Goal: Transaction & Acquisition: Download file/media

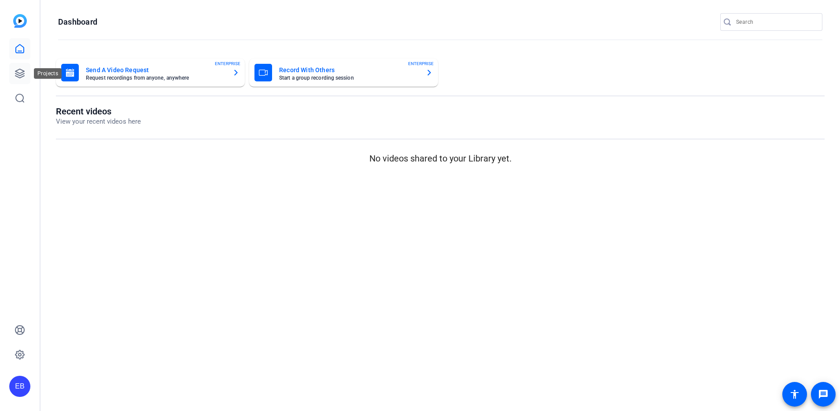
click at [13, 72] on link at bounding box center [19, 73] width 21 height 21
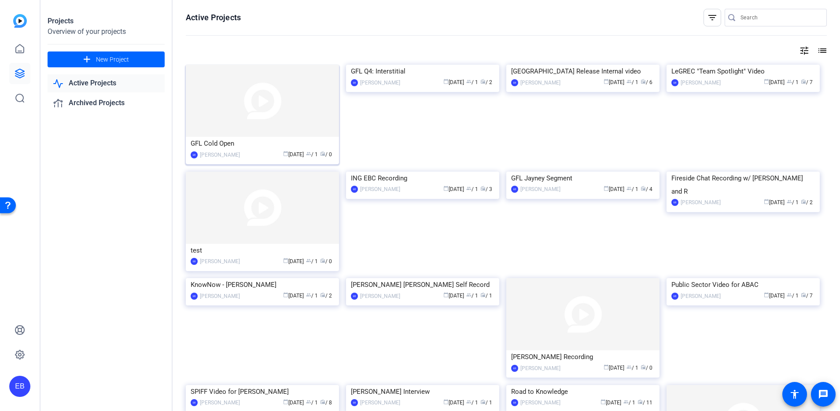
click at [256, 111] on img at bounding box center [262, 101] width 153 height 72
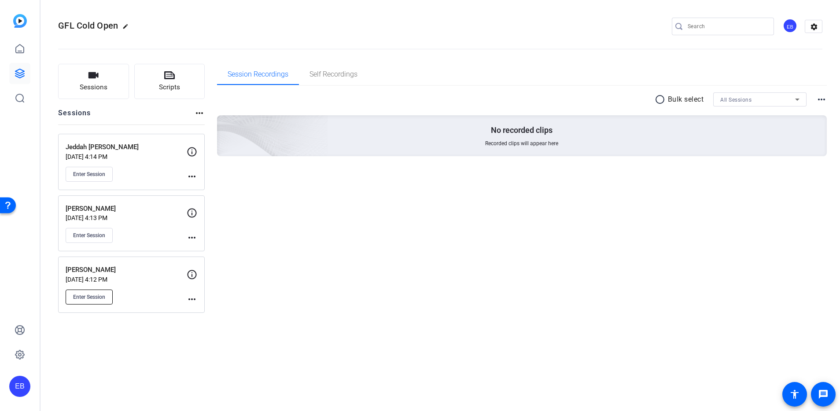
click at [104, 295] on span "Enter Session" at bounding box center [89, 297] width 32 height 7
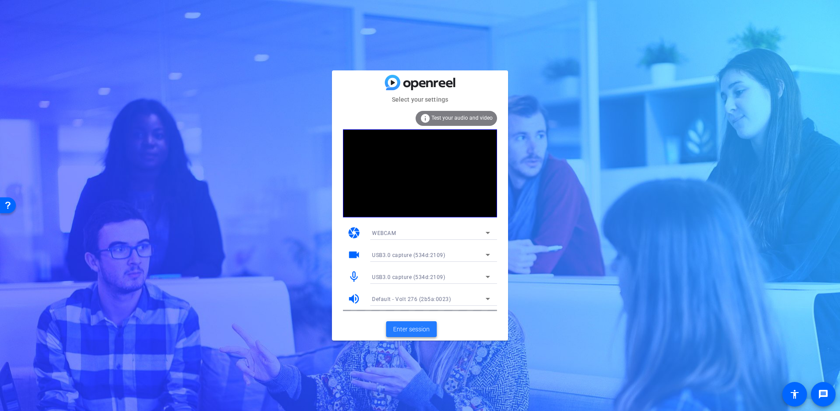
click at [409, 332] on span "Enter session" at bounding box center [411, 329] width 37 height 9
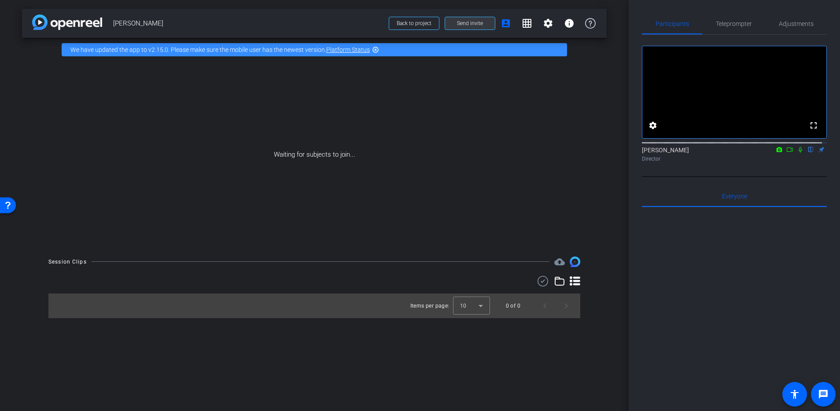
click at [477, 24] on span "Send invite" at bounding box center [470, 23] width 26 height 7
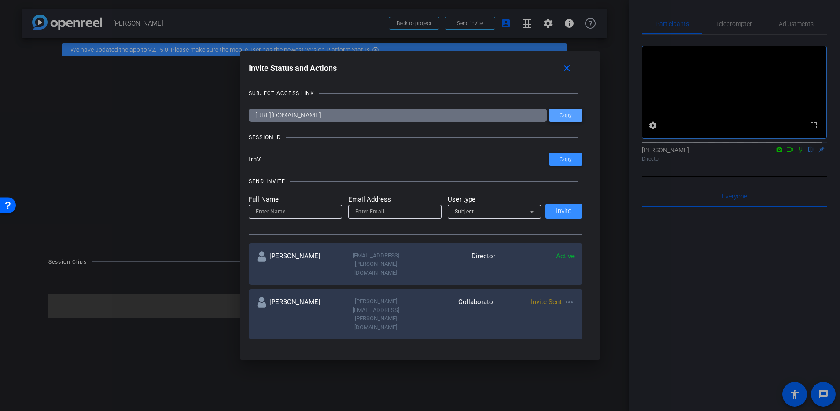
click at [560, 120] on span at bounding box center [565, 115] width 33 height 21
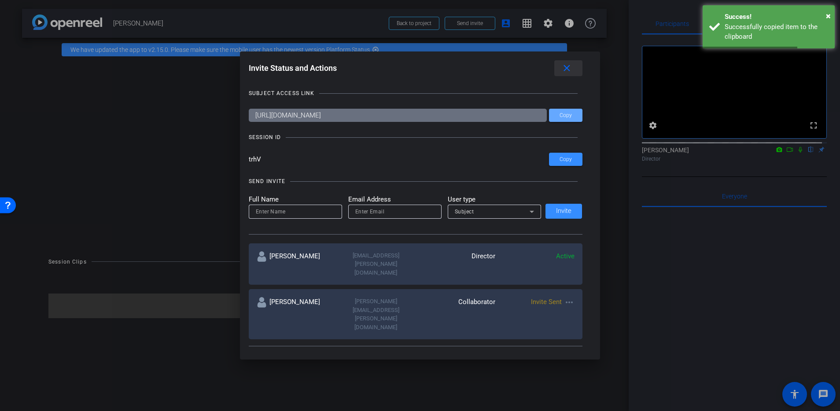
click at [567, 67] on mat-icon "close" at bounding box center [566, 68] width 11 height 11
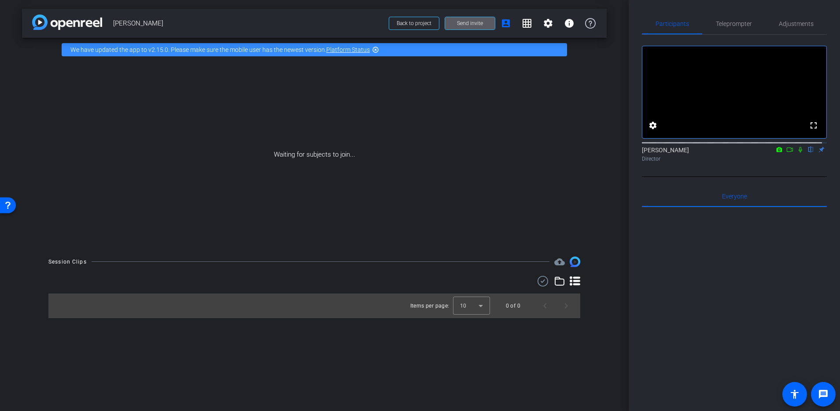
click at [786, 153] on icon at bounding box center [789, 150] width 7 height 6
click at [809, 153] on icon at bounding box center [810, 150] width 7 height 6
click at [474, 26] on span "Send invite" at bounding box center [470, 23] width 26 height 7
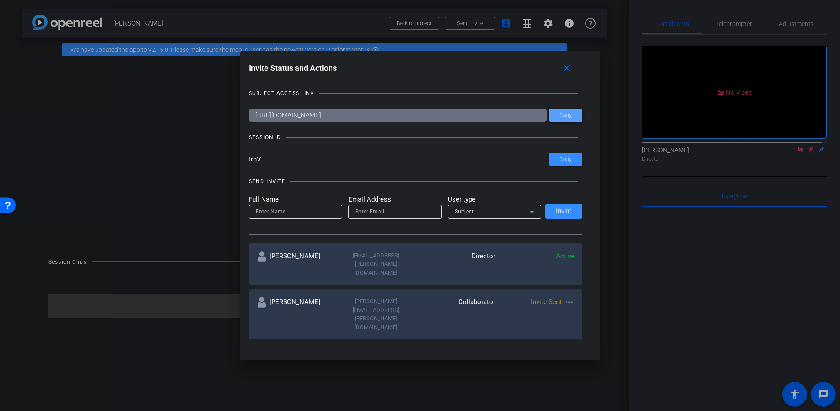
click at [560, 117] on span "Copy" at bounding box center [566, 115] width 12 height 7
click at [572, 71] on mat-icon "close" at bounding box center [566, 68] width 11 height 11
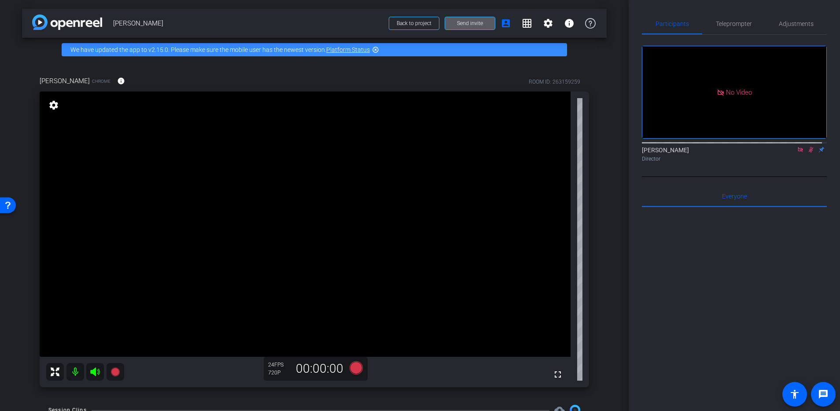
click at [809, 153] on icon at bounding box center [811, 150] width 5 height 6
click at [808, 153] on icon at bounding box center [810, 150] width 7 height 6
click at [807, 153] on icon at bounding box center [810, 150] width 7 height 6
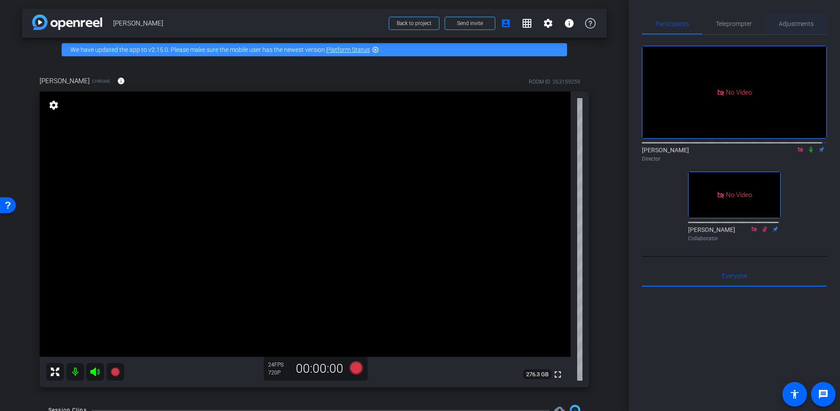
click at [785, 22] on span "Adjustments" at bounding box center [796, 24] width 35 height 6
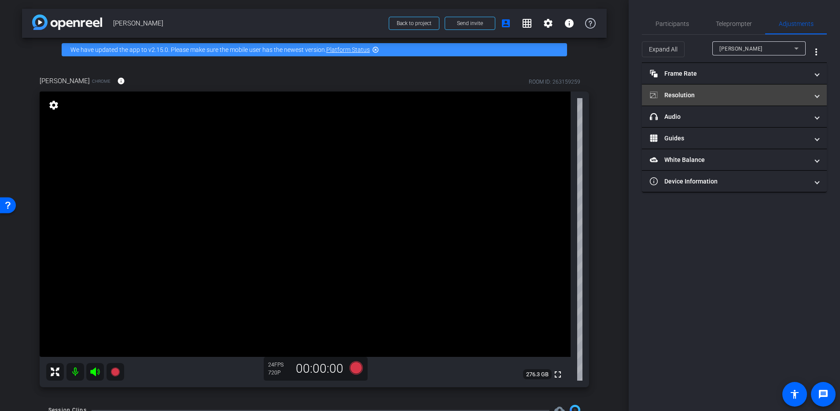
click at [711, 88] on mat-expansion-panel-header "Resolution" at bounding box center [734, 95] width 185 height 21
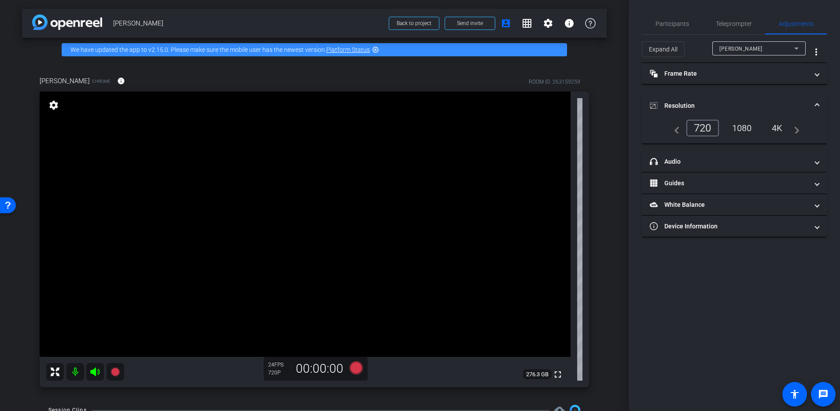
click at [742, 127] on div "1080" at bounding box center [741, 128] width 33 height 15
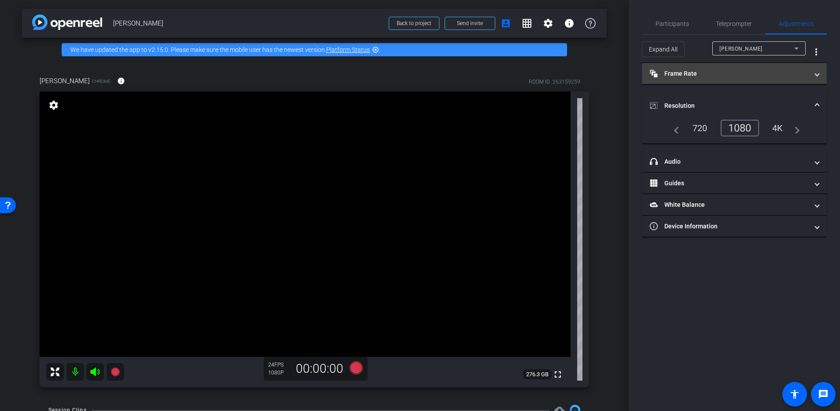
click at [687, 74] on mat-panel-title "Frame Rate Frame Rate" at bounding box center [729, 73] width 158 height 9
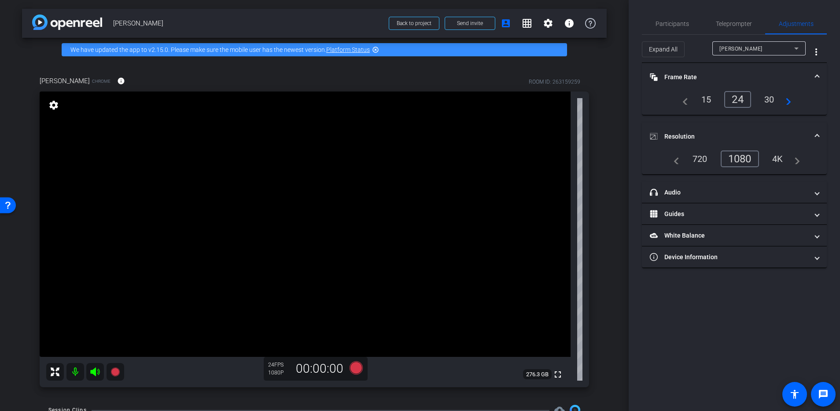
click at [771, 92] on div "30" at bounding box center [769, 99] width 23 height 15
click at [673, 30] on span "Participants" at bounding box center [671, 23] width 33 height 21
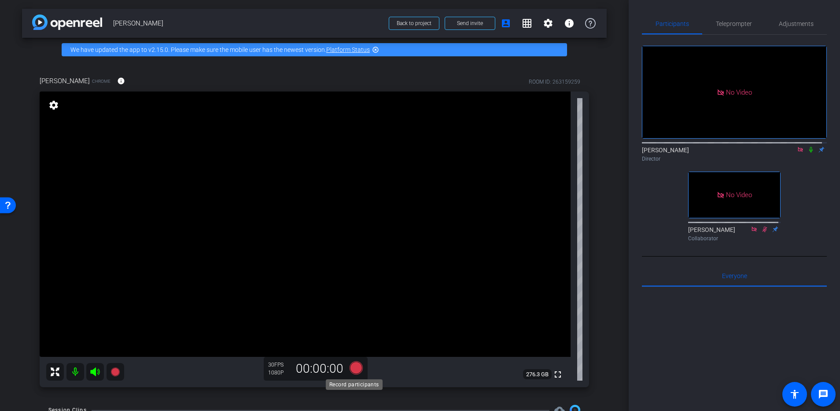
click at [353, 370] on icon at bounding box center [356, 367] width 13 height 13
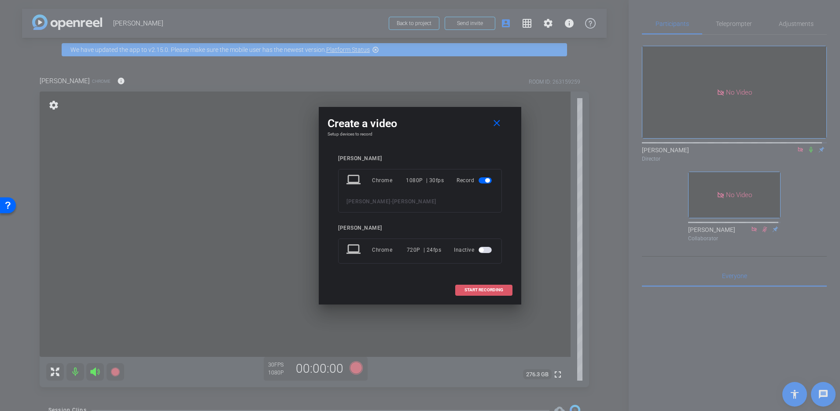
click at [485, 291] on span "START RECORDING" at bounding box center [483, 290] width 39 height 4
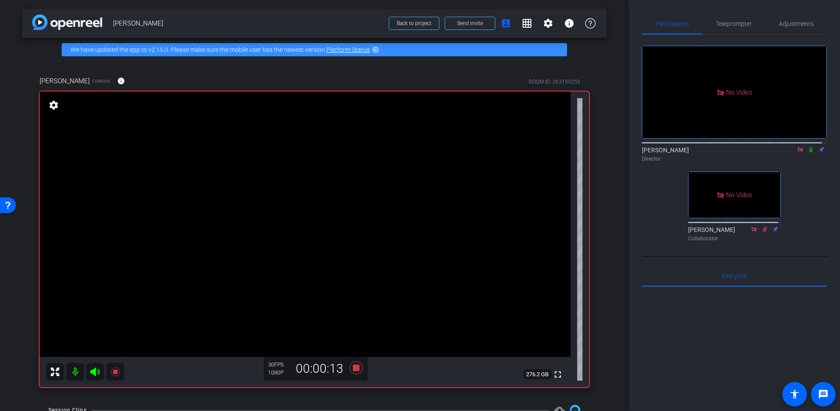
click at [808, 147] on icon at bounding box center [810, 150] width 7 height 6
click at [791, 19] on span "Adjustments" at bounding box center [796, 23] width 35 height 21
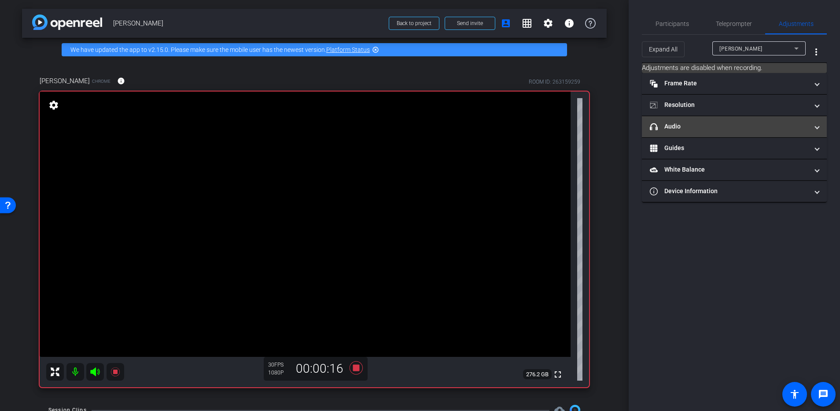
click at [711, 123] on mat-panel-title "headphone icon Audio" at bounding box center [729, 126] width 158 height 9
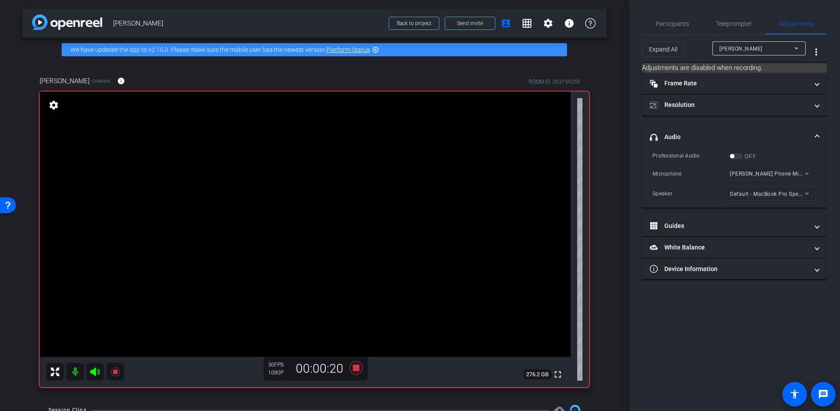
click at [787, 173] on mat-form-field "Nickey’s Phone Microphone" at bounding box center [769, 174] width 93 height 14
click at [796, 170] on mat-form-field "Nickey’s Phone Microphone" at bounding box center [769, 174] width 93 height 14
click at [784, 171] on mat-form-field "Nickey’s Phone Microphone" at bounding box center [769, 174] width 93 height 14
click at [775, 171] on mat-form-field "Nickey’s Phone Microphone" at bounding box center [769, 174] width 93 height 14
click at [736, 155] on div "OFF" at bounding box center [742, 156] width 27 height 9
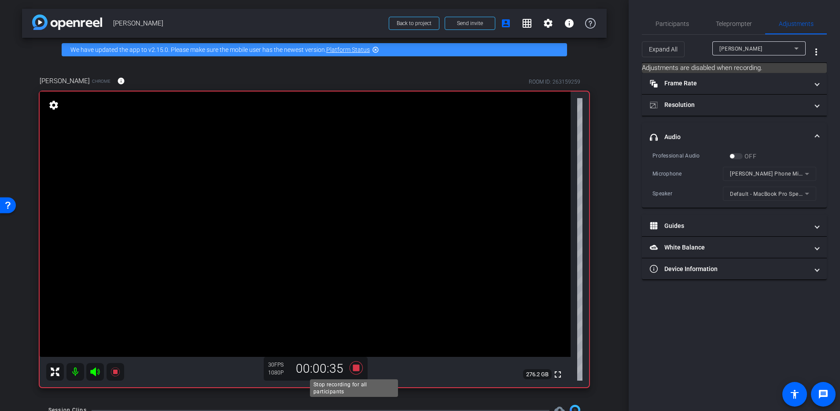
click at [353, 368] on icon at bounding box center [356, 367] width 13 height 13
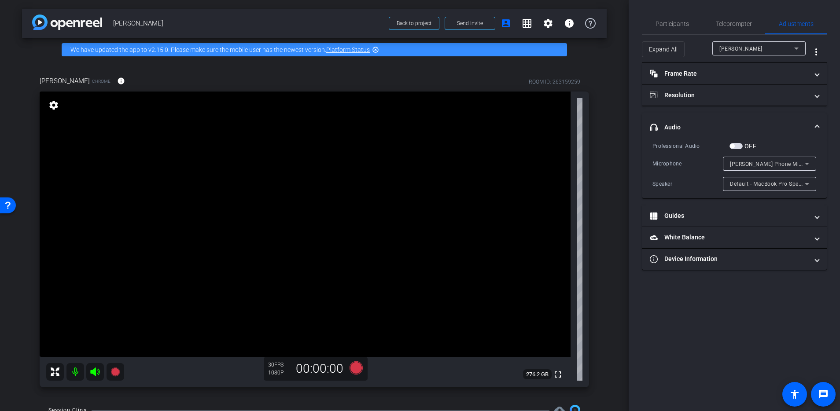
click at [761, 161] on span "Nickey’s Phone Microphone" at bounding box center [776, 163] width 93 height 7
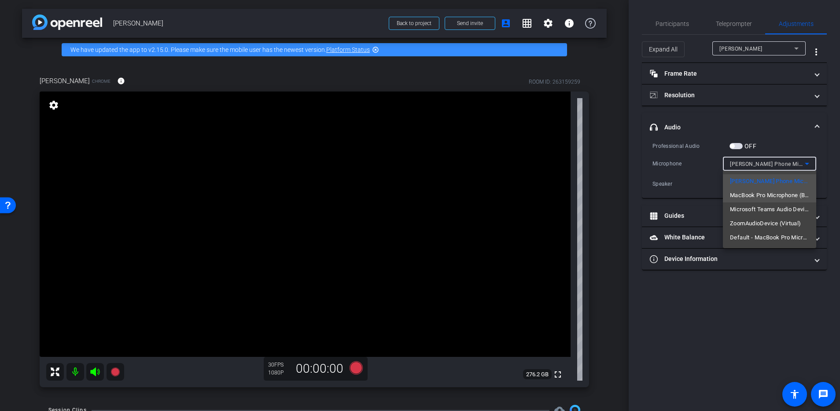
click at [780, 198] on span "MacBook Pro Microphone (Built-in)" at bounding box center [769, 195] width 79 height 11
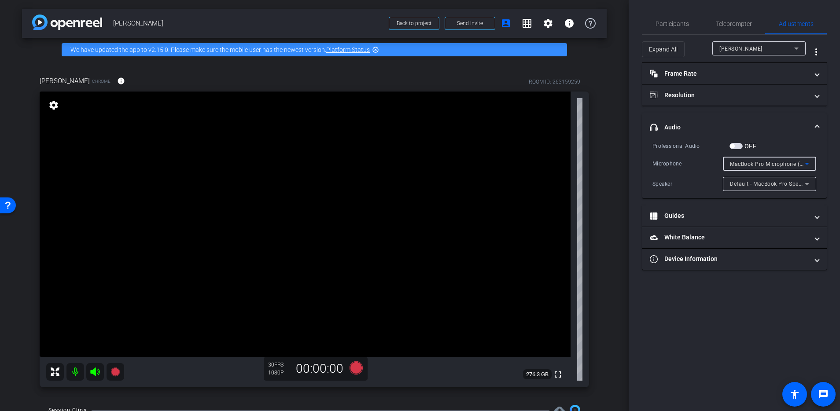
click at [791, 161] on span "MacBook Pro Microphone (Built-in)" at bounding box center [775, 163] width 90 height 7
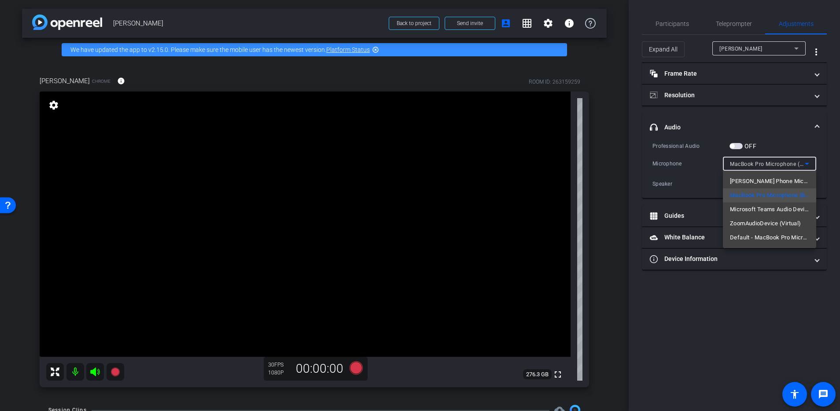
click at [769, 129] on div at bounding box center [420, 205] width 840 height 411
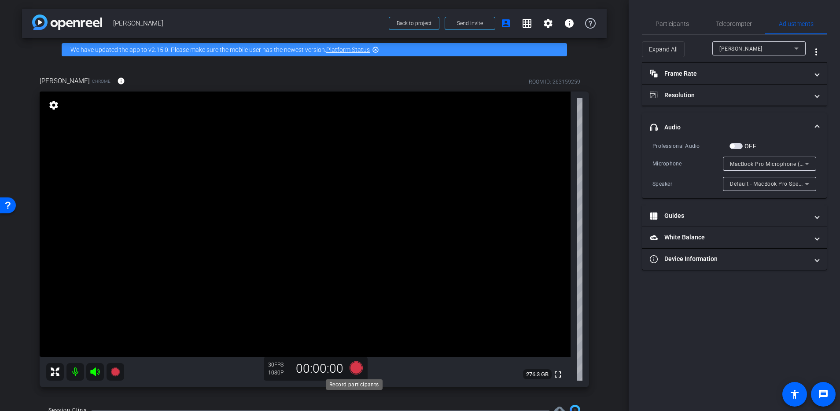
click at [346, 369] on icon at bounding box center [356, 368] width 21 height 16
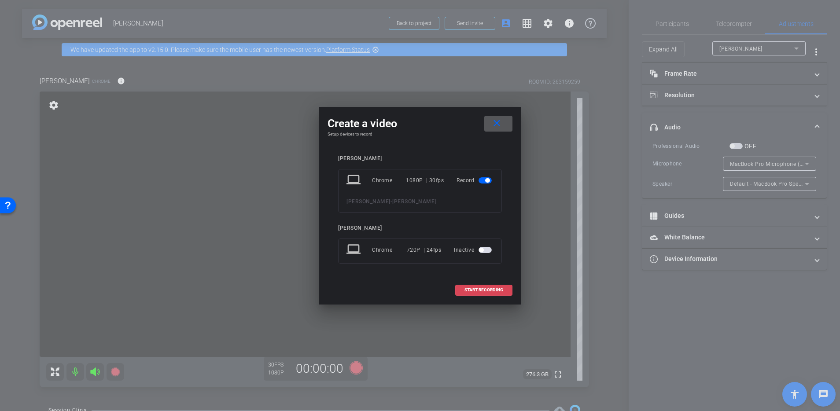
click at [486, 289] on span "START RECORDING" at bounding box center [483, 290] width 39 height 4
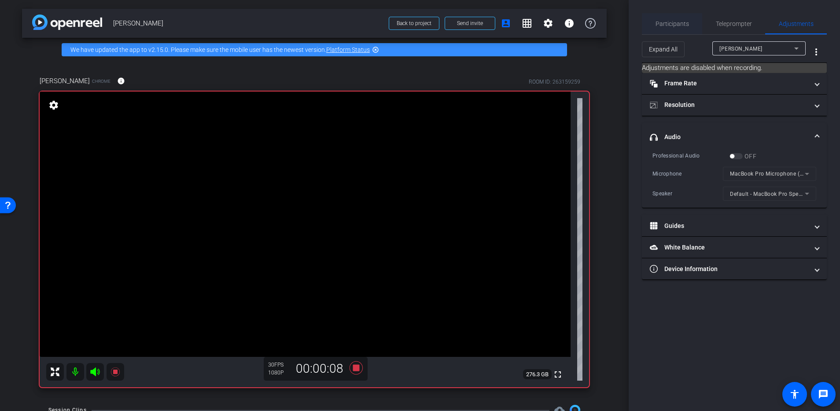
click at [695, 20] on div "Participants" at bounding box center [672, 23] width 60 height 21
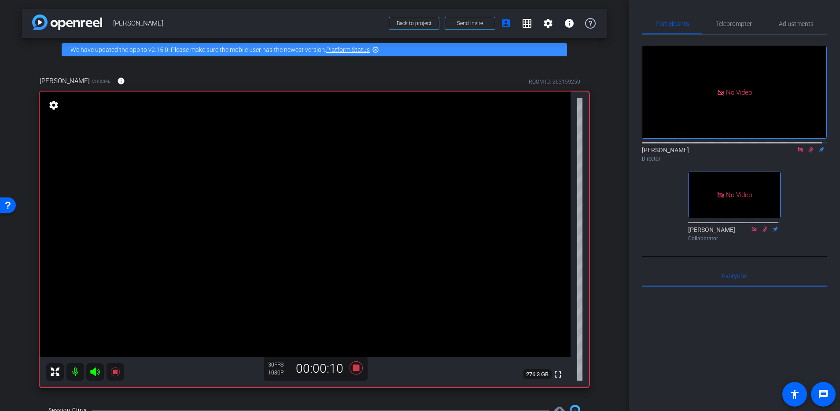
click at [807, 147] on icon at bounding box center [810, 150] width 7 height 6
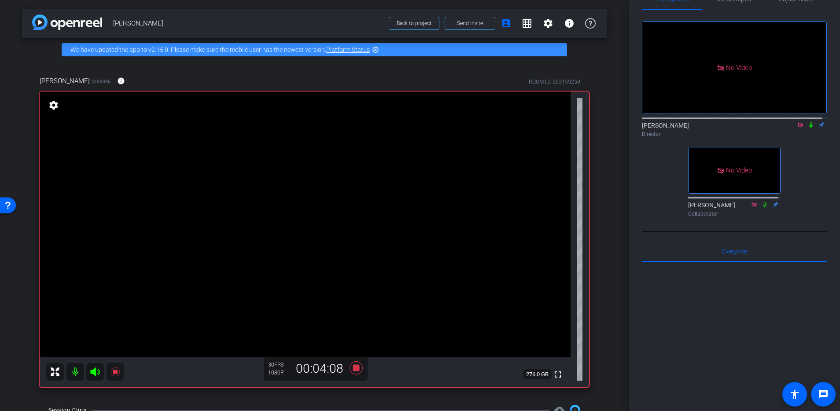
scroll to position [31, 0]
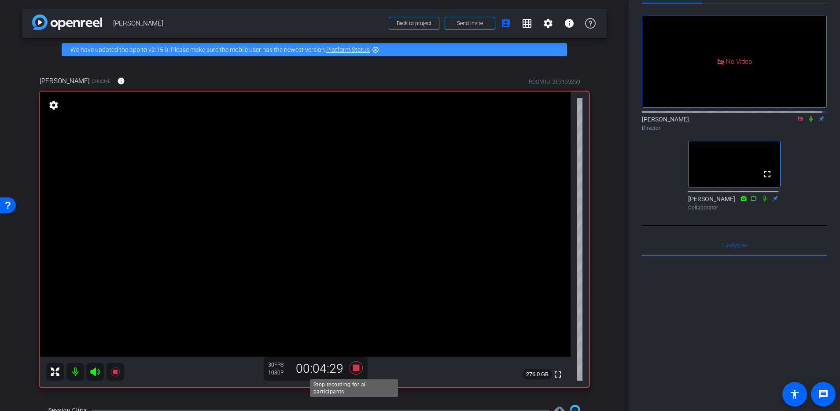
click at [358, 365] on icon at bounding box center [356, 368] width 21 height 16
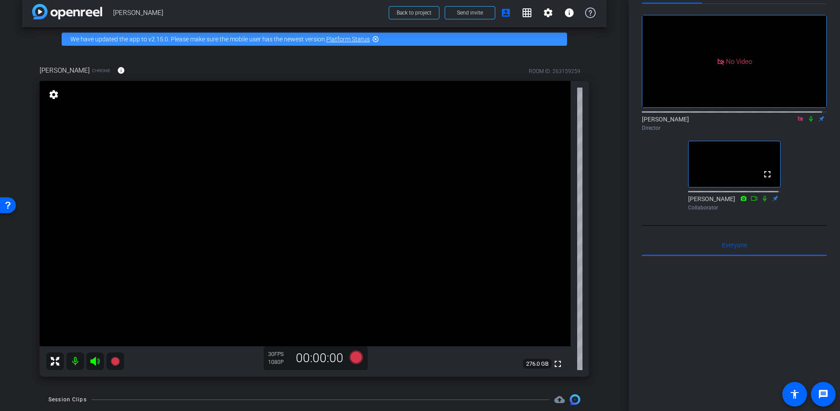
scroll to position [95, 0]
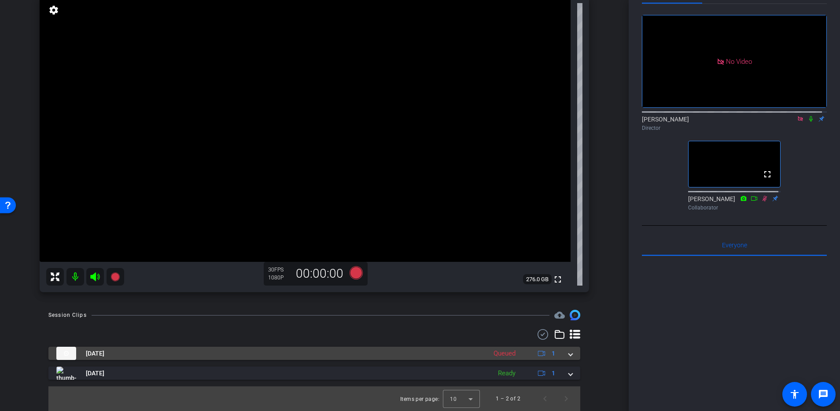
click at [569, 352] on span at bounding box center [571, 353] width 4 height 9
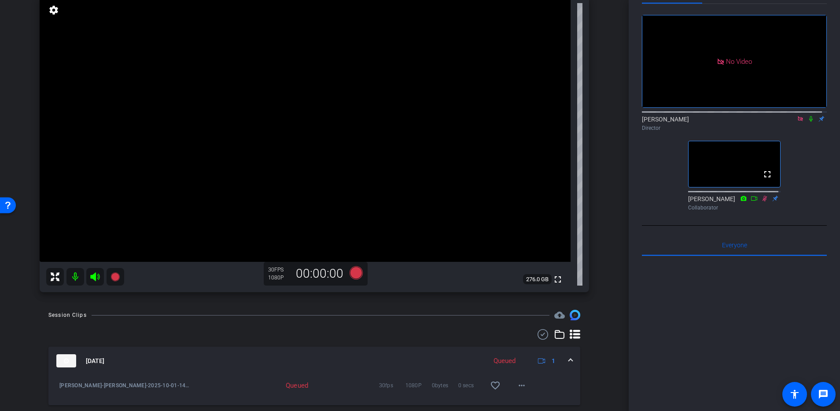
scroll to position [140, 0]
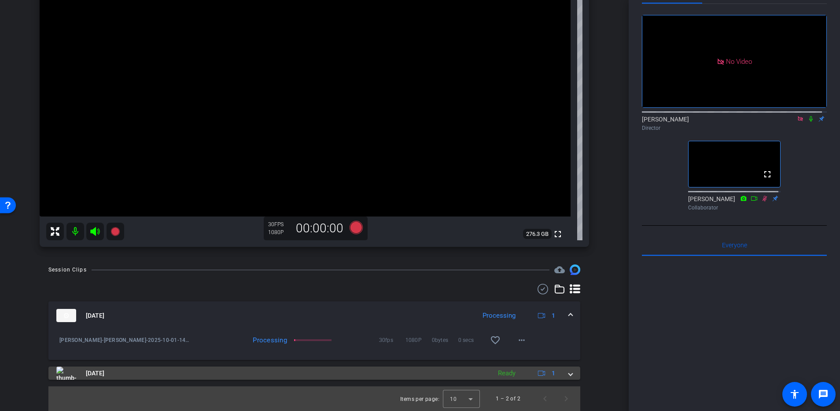
click at [574, 376] on mat-expansion-panel-header "Oct 1, 2025 Ready 1" at bounding box center [314, 373] width 532 height 13
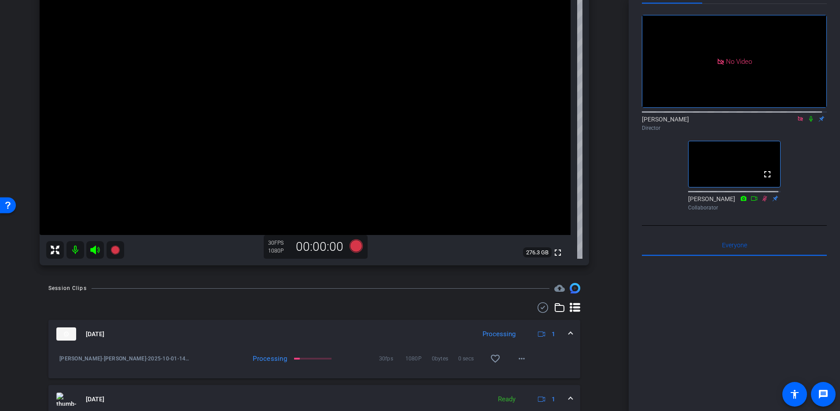
scroll to position [121, 0]
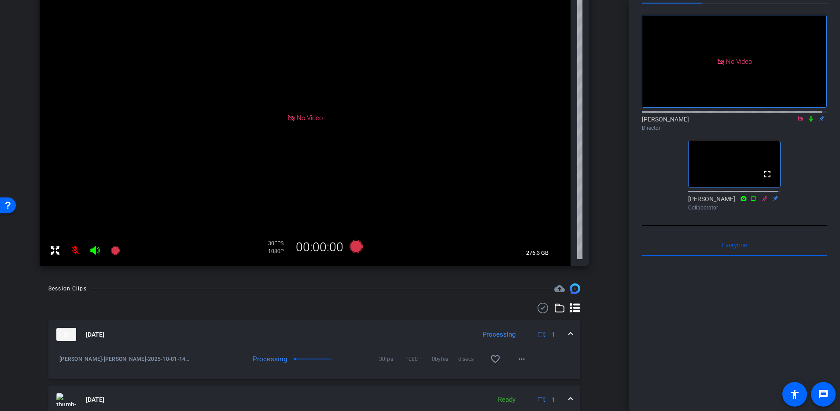
click at [809, 116] on icon at bounding box center [811, 119] width 4 height 6
click at [96, 250] on icon at bounding box center [95, 250] width 11 height 11
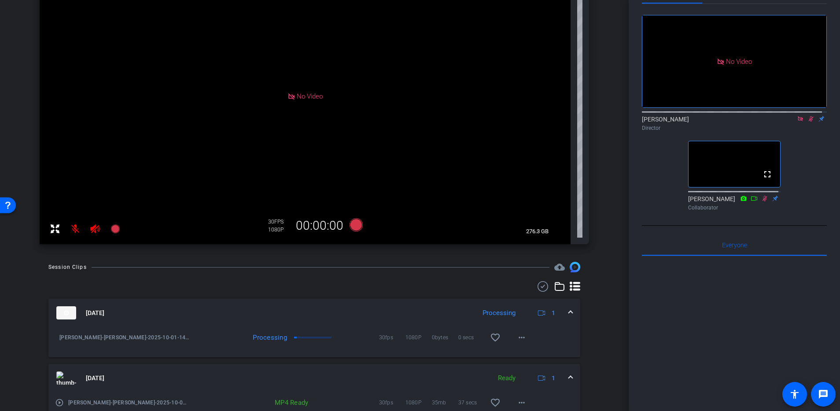
scroll to position [186, 0]
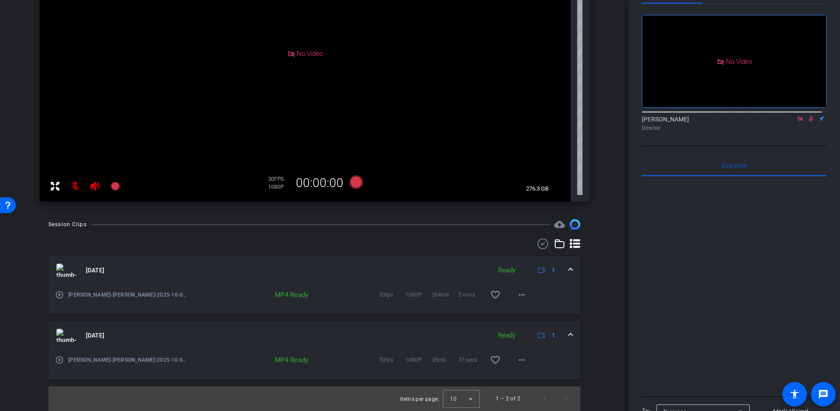
click at [569, 269] on span at bounding box center [571, 270] width 4 height 9
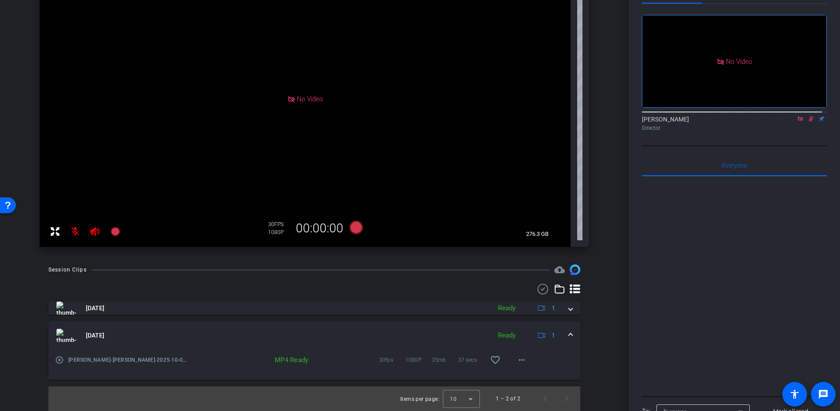
scroll to position [140, 0]
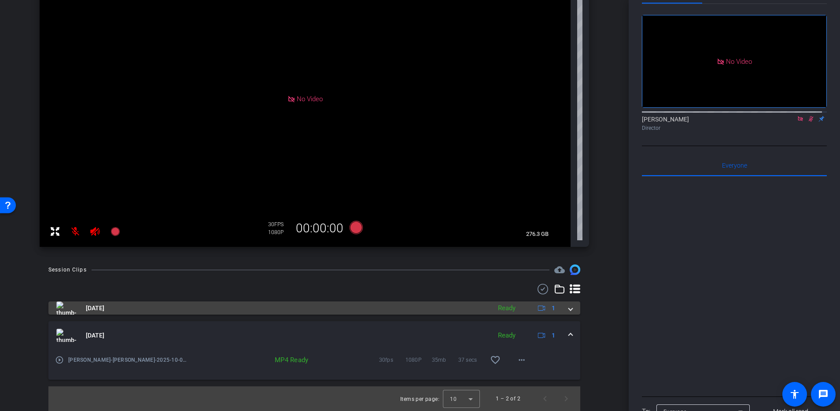
click at [569, 311] on span at bounding box center [571, 308] width 4 height 9
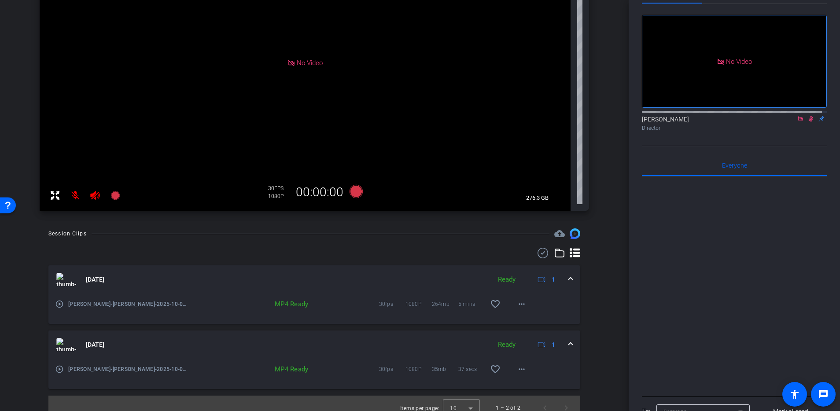
scroll to position [186, 0]
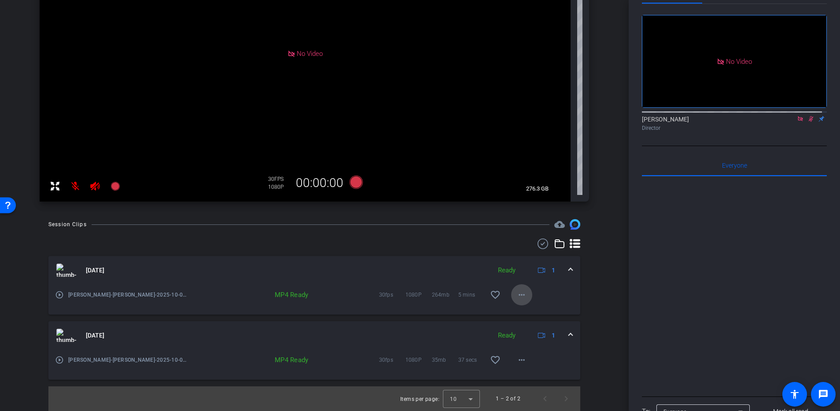
click at [511, 302] on span at bounding box center [521, 294] width 21 height 21
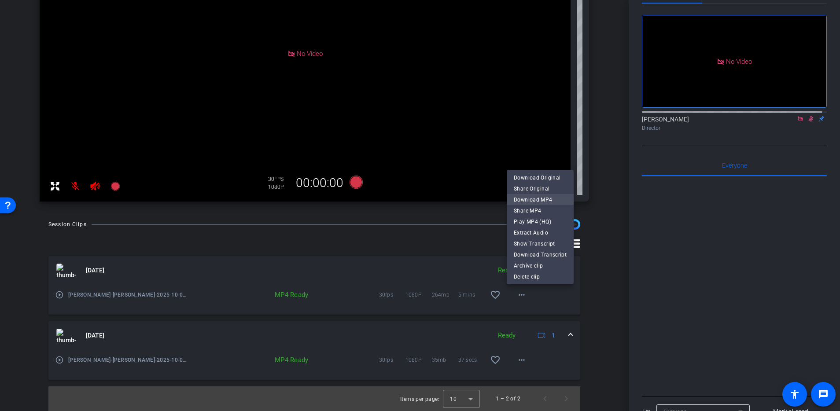
click at [543, 196] on span "Download MP4" at bounding box center [540, 200] width 53 height 11
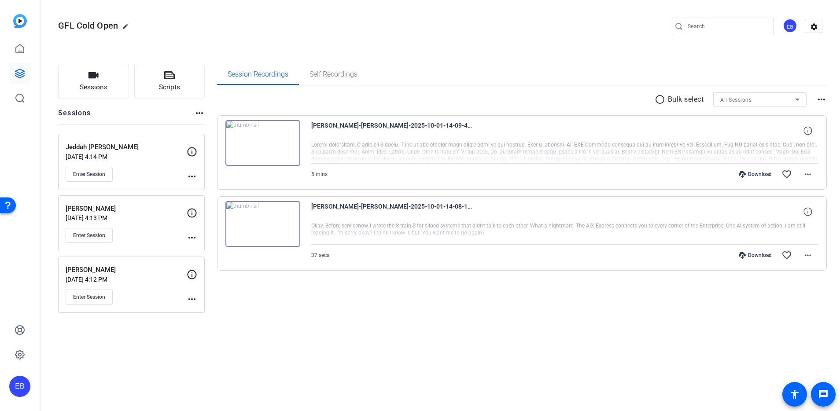
click at [746, 254] on div "Download" at bounding box center [755, 255] width 42 height 7
